Goal: Check status: Check status

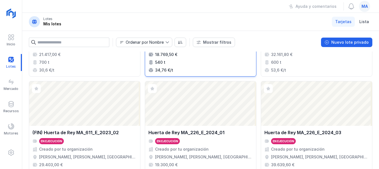
scroll to position [83, 0]
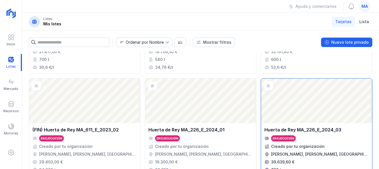
click at [296, 93] on div "Abrir lote" at bounding box center [316, 100] width 111 height 44
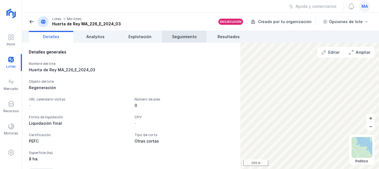
click at [185, 37] on span "Seguimiento" at bounding box center [184, 37] width 25 height 6
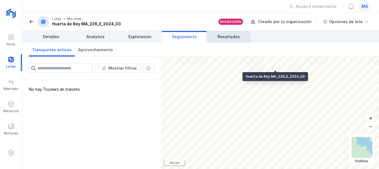
click at [224, 33] on link "Resultados" at bounding box center [229, 37] width 44 height 12
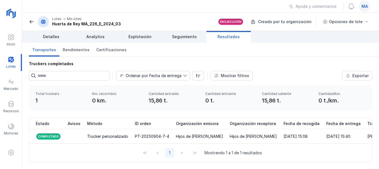
scroll to position [7, 0]
click at [89, 133] on div "Trucker personalizado" at bounding box center [107, 136] width 41 height 6
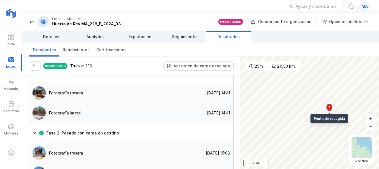
scroll to position [555, 0]
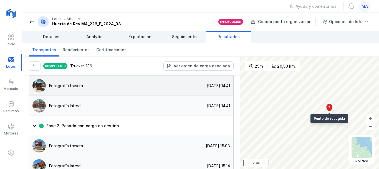
click at [42, 89] on img at bounding box center [38, 85] width 13 height 13
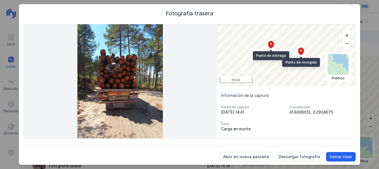
scroll to position [2, 0]
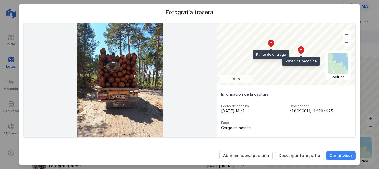
click at [334, 154] on div "Cerrar visor" at bounding box center [341, 155] width 22 height 6
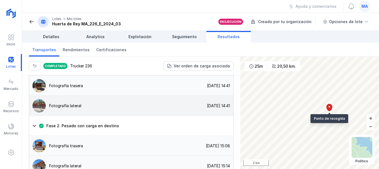
click at [34, 106] on img at bounding box center [38, 105] width 13 height 13
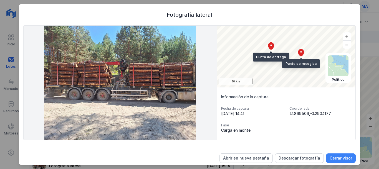
click at [333, 156] on div "Cerrar visor" at bounding box center [341, 158] width 22 height 6
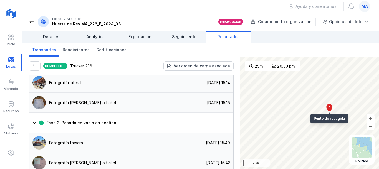
scroll to position [639, 0]
click at [39, 106] on img at bounding box center [38, 102] width 13 height 13
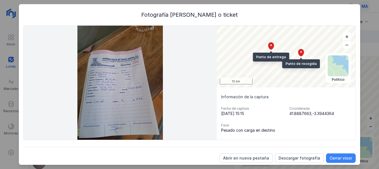
click at [332, 159] on div "Cerrar visor" at bounding box center [341, 158] width 22 height 6
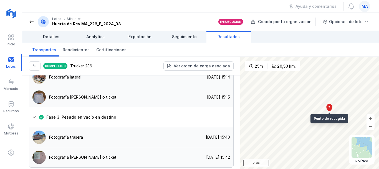
scroll to position [649, 0]
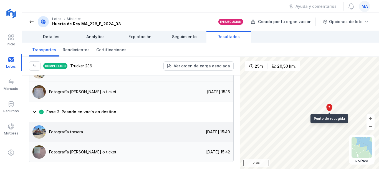
click at [40, 132] on img at bounding box center [38, 131] width 13 height 13
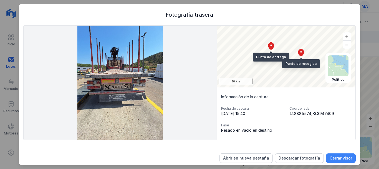
click at [331, 156] on div "Cerrar visor" at bounding box center [341, 158] width 22 height 6
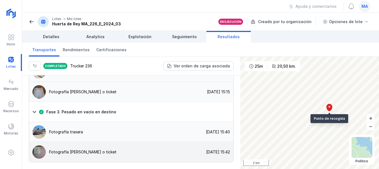
click at [33, 149] on img at bounding box center [38, 151] width 13 height 13
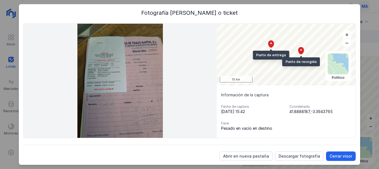
scroll to position [2, 0]
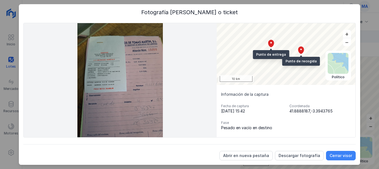
click at [337, 156] on div "Cerrar visor" at bounding box center [341, 155] width 22 height 6
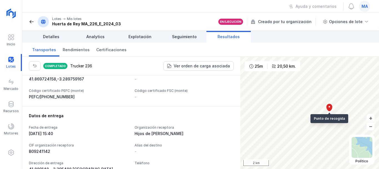
scroll to position [122, 0]
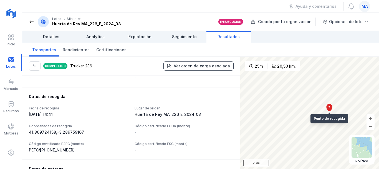
click at [206, 69] on button "Ver orden de carga asociada" at bounding box center [199, 65] width 70 height 9
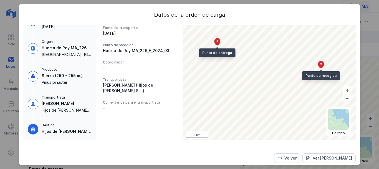
scroll to position [32, 0]
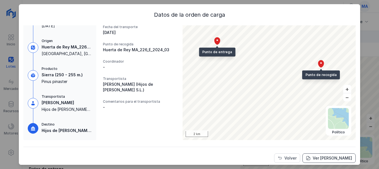
click at [309, 159] on span "Ver carta de portes" at bounding box center [308, 158] width 4 height 4
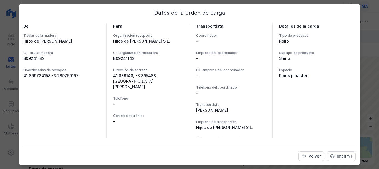
scroll to position [2, 0]
click at [304, 158] on button "Volver" at bounding box center [312, 155] width 26 height 9
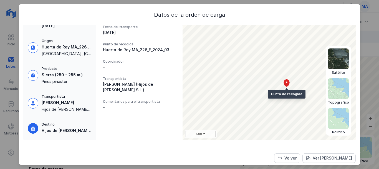
click at [331, 116] on img at bounding box center [338, 118] width 21 height 21
click at [336, 59] on img at bounding box center [338, 58] width 21 height 21
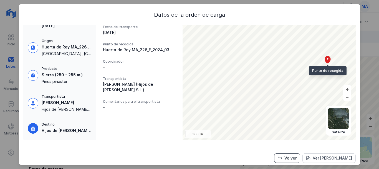
click at [277, 159] on button "Volver" at bounding box center [287, 157] width 26 height 9
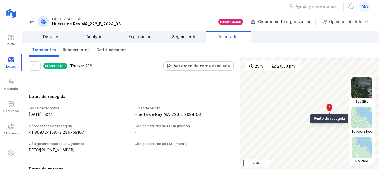
click at [362, 143] on img at bounding box center [362, 147] width 21 height 21
click at [371, 94] on img at bounding box center [362, 87] width 21 height 21
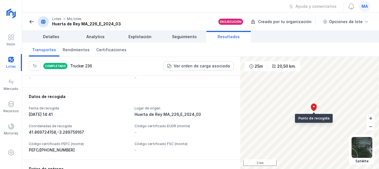
scroll to position [0, 0]
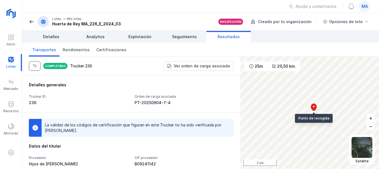
click at [34, 65] on span "button" at bounding box center [34, 66] width 4 height 4
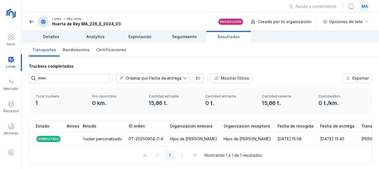
drag, startPoint x: 133, startPoint y: 150, endPoint x: 200, endPoint y: 150, distance: 66.7
click at [192, 150] on div "Estado Avisos Método ID orden Organización emisora Organización receptora Fecha…" at bounding box center [200, 142] width 343 height 44
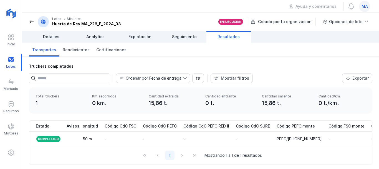
scroll to position [0, 717]
